Goal: Task Accomplishment & Management: Use online tool/utility

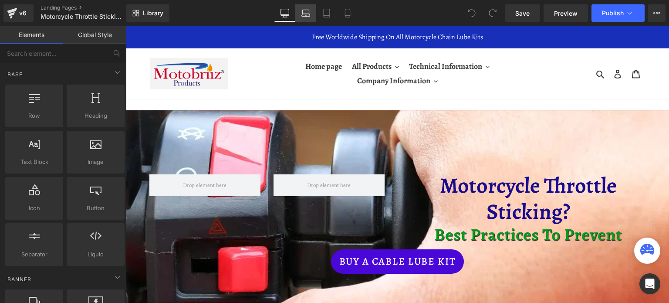
click at [307, 12] on icon at bounding box center [305, 13] width 9 height 9
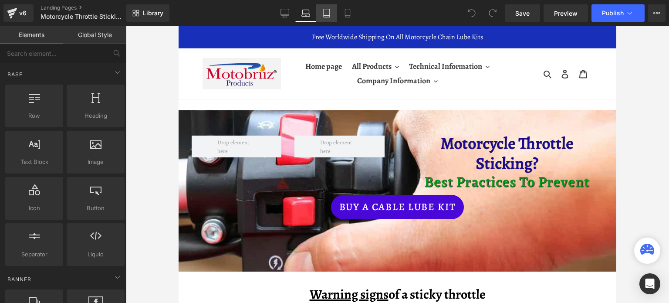
click at [322, 9] on icon at bounding box center [326, 13] width 9 height 9
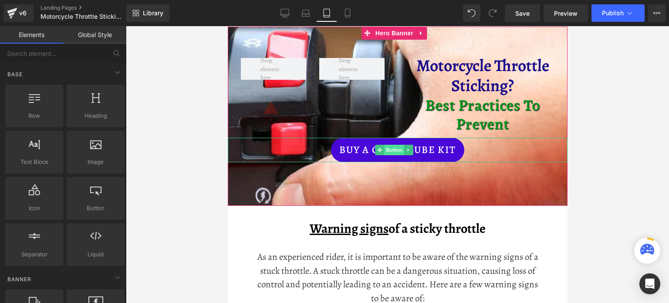
click at [395, 148] on span "Button" at bounding box center [394, 150] width 20 height 10
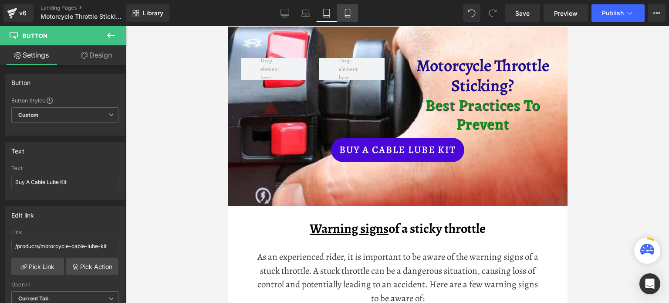
click at [347, 13] on icon at bounding box center [347, 13] width 9 height 9
type input "100"
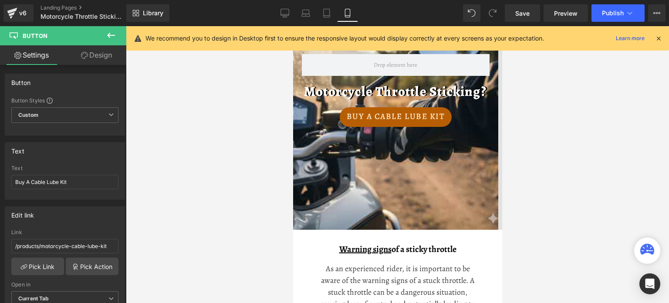
scroll to position [0, 0]
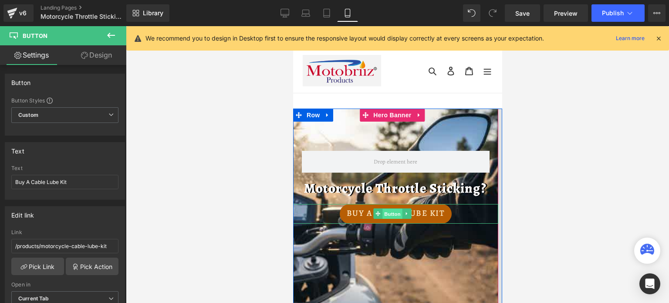
click at [384, 213] on span "Button" at bounding box center [392, 214] width 20 height 10
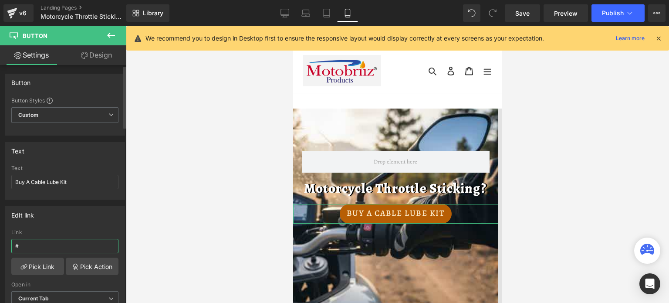
click at [27, 245] on input "#" at bounding box center [64, 246] width 107 height 14
click at [30, 264] on link "Pick Link" at bounding box center [37, 265] width 53 height 17
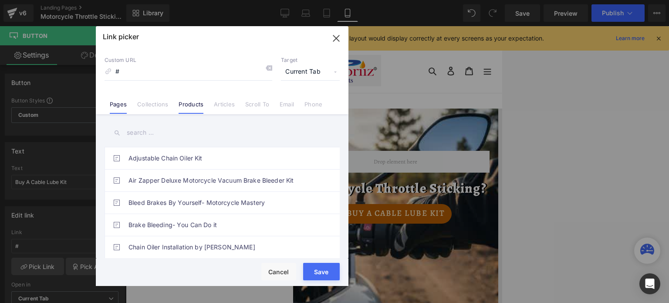
click at [183, 103] on link "Products" at bounding box center [190, 107] width 25 height 13
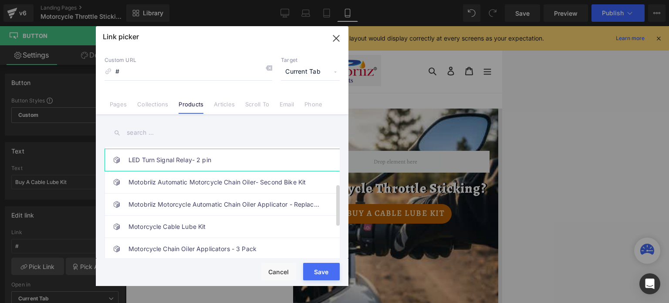
scroll to position [131, 0]
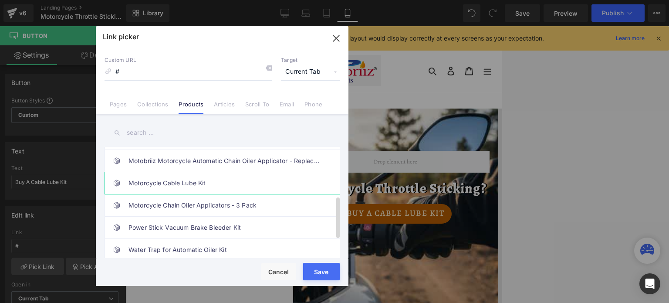
click at [155, 178] on link "Motorcycle Cable Lube Kit" at bounding box center [224, 183] width 192 height 22
click at [327, 271] on div "Rendering Content" at bounding box center [335, 268] width 54 height 10
click at [314, 273] on div "Rendering Content" at bounding box center [335, 268] width 54 height 10
click at [200, 184] on link "Motorcycle Cable Lube Kit" at bounding box center [224, 183] width 192 height 22
click at [163, 179] on link "Motorcycle Cable Lube Kit" at bounding box center [224, 183] width 192 height 22
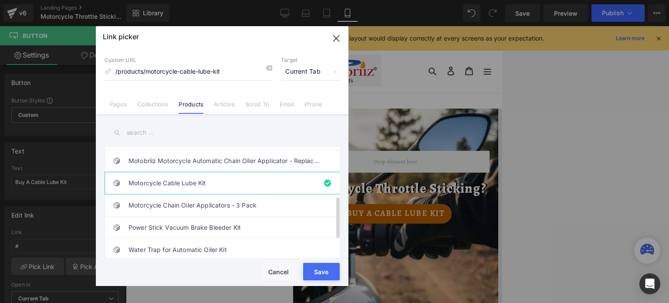
click at [163, 179] on link "Motorcycle Cable Lube Kit" at bounding box center [224, 183] width 192 height 22
click at [162, 179] on link "Motorcycle Cable Lube Kit" at bounding box center [224, 183] width 192 height 22
click at [315, 272] on div "Rendering Content" at bounding box center [335, 268] width 54 height 10
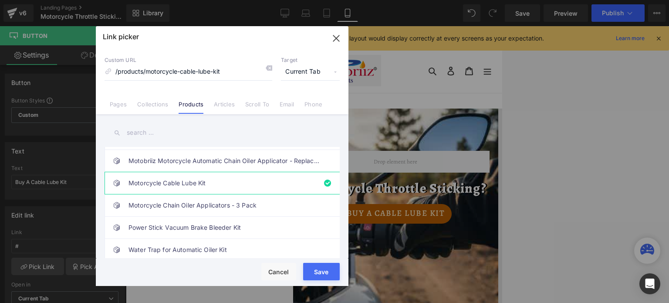
click at [315, 272] on div "Rendering Content" at bounding box center [335, 268] width 54 height 10
click at [118, 179] on span at bounding box center [116, 182] width 7 height 7
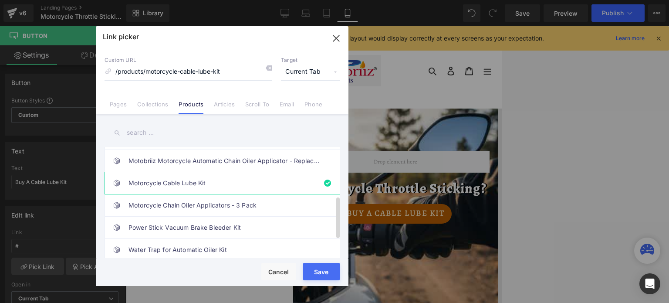
click at [165, 183] on link "Motorcycle Cable Lube Kit" at bounding box center [224, 183] width 192 height 22
click at [324, 271] on div "Rendering Content" at bounding box center [335, 268] width 54 height 10
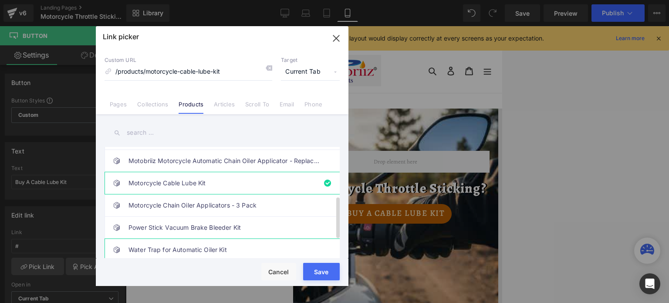
click at [193, 244] on link "Water Trap for Automatic Oiler Kit" at bounding box center [224, 250] width 192 height 22
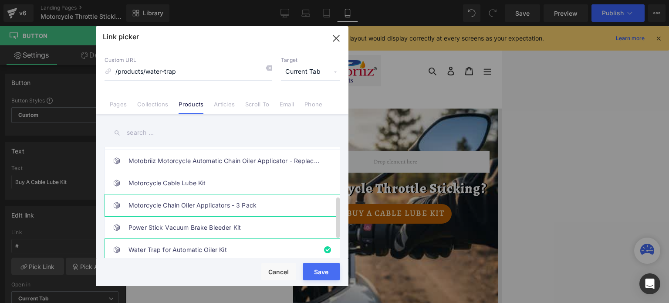
click at [179, 205] on link "Motorcycle Chain Oiler Applicators - 3 Pack" at bounding box center [224, 205] width 192 height 22
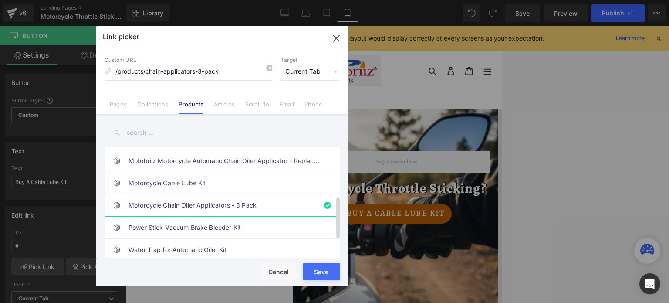
click at [166, 184] on link "Motorcycle Cable Lube Kit" at bounding box center [224, 183] width 192 height 22
type input "/products/motorcycle-cable-lube-kit"
click at [166, 184] on link "Motorcycle Cable Lube Kit" at bounding box center [224, 183] width 192 height 22
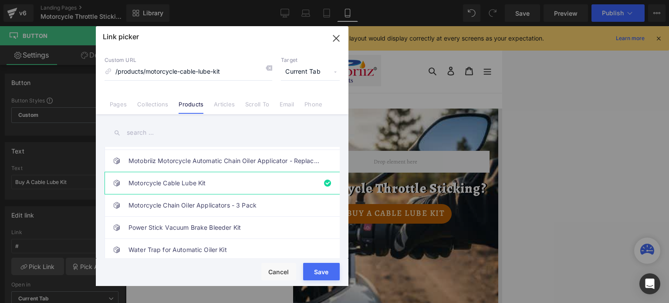
click at [318, 269] on div "Rendering Content" at bounding box center [335, 268] width 54 height 10
click at [313, 275] on button "Save" at bounding box center [321, 271] width 37 height 17
type input "/products/motorcycle-cable-lube-kit"
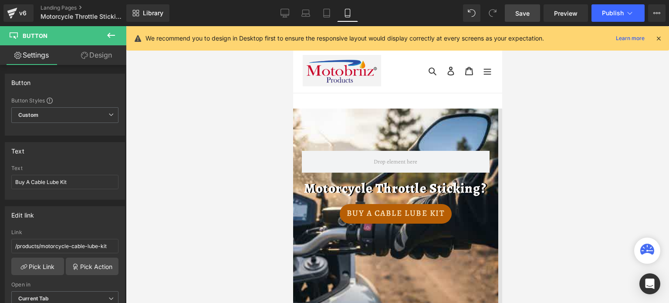
click at [526, 12] on span "Save" at bounding box center [522, 13] width 14 height 9
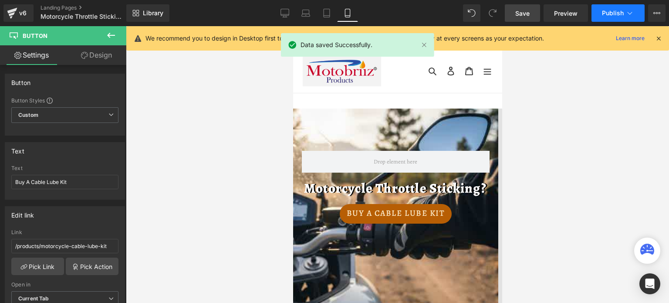
click at [616, 12] on span "Publish" at bounding box center [613, 13] width 22 height 7
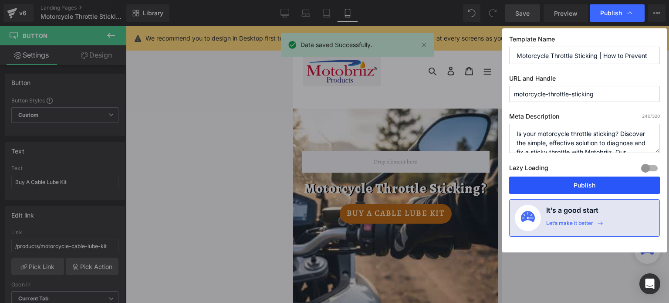
click at [599, 184] on button "Publish" at bounding box center [584, 184] width 151 height 17
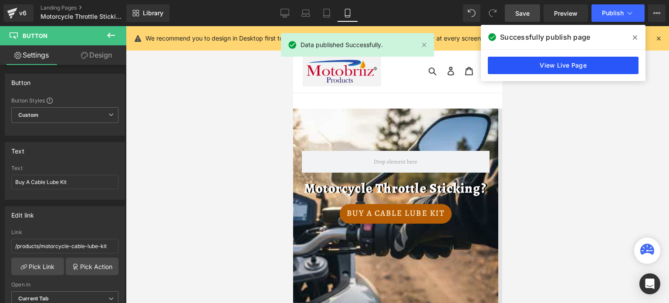
click at [554, 64] on link "View Live Page" at bounding box center [563, 65] width 151 height 17
